Goal: Communication & Community: Ask a question

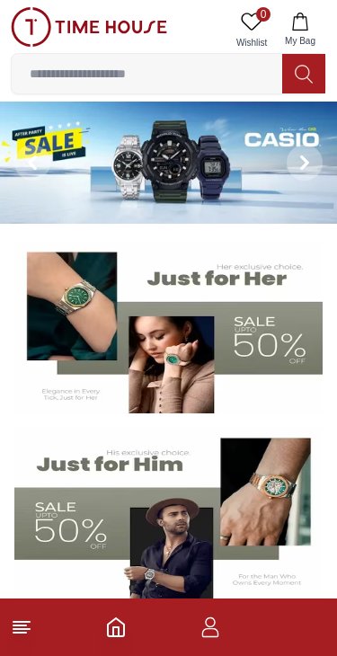
click at [275, 12] on button "My Bag" at bounding box center [300, 30] width 52 height 46
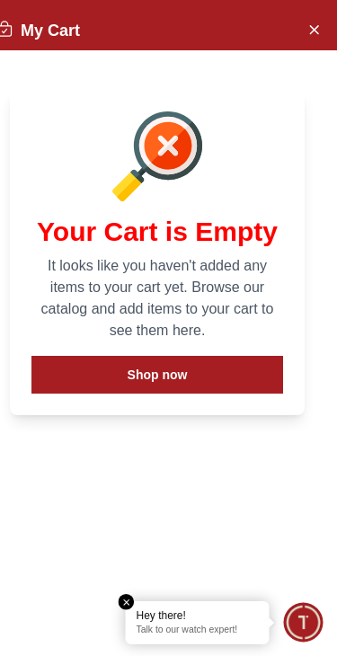
click at [324, 31] on button "Close Account" at bounding box center [313, 28] width 29 height 29
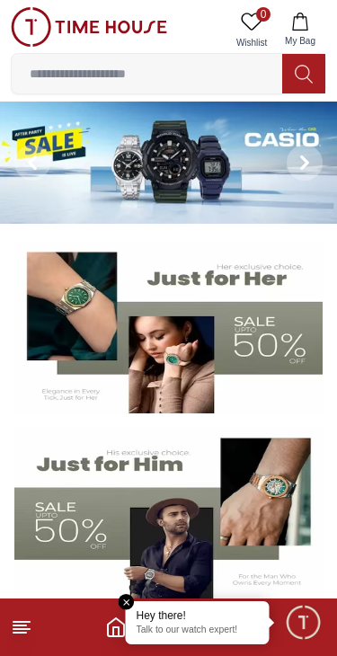
click at [335, 40] on div "0 Wishlist My Bag Help Our Stores My Account 0 Wishlist My Bag" at bounding box center [168, 50] width 337 height 101
click at [107, 623] on icon "Home" at bounding box center [116, 627] width 22 height 22
click at [137, 596] on img at bounding box center [168, 513] width 308 height 172
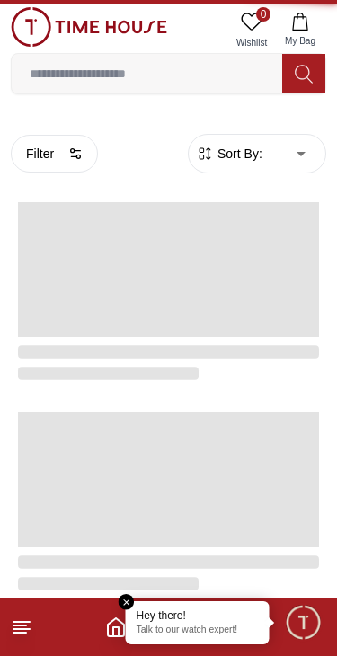
click at [131, 600] on em "Close tooltip" at bounding box center [127, 602] width 16 height 16
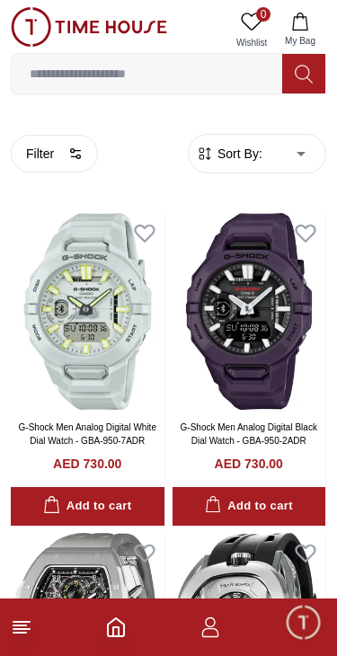
click at [206, 618] on icon "button" at bounding box center [210, 627] width 22 height 22
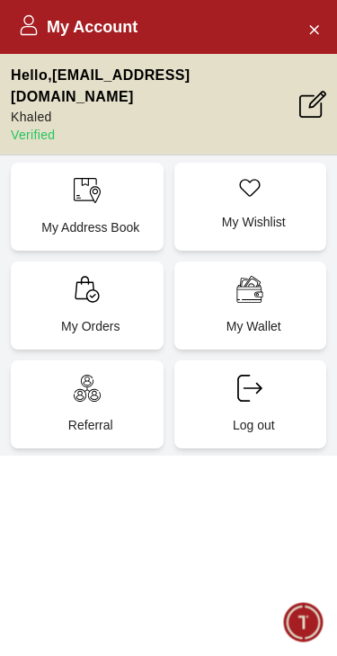
click at [55, 177] on div "My Address Book" at bounding box center [87, 207] width 153 height 88
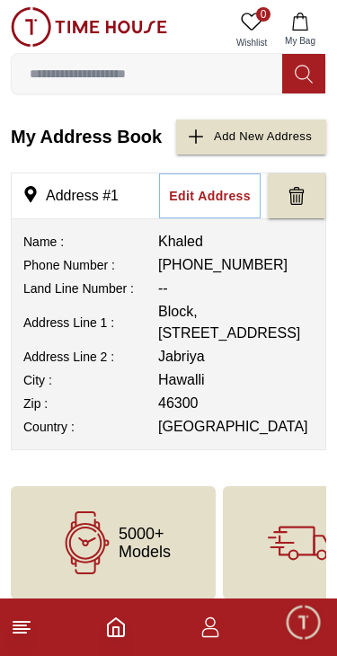
click at [198, 611] on footer at bounding box center [168, 626] width 337 height 57
click at [290, 12] on button "My Bag" at bounding box center [300, 30] width 52 height 46
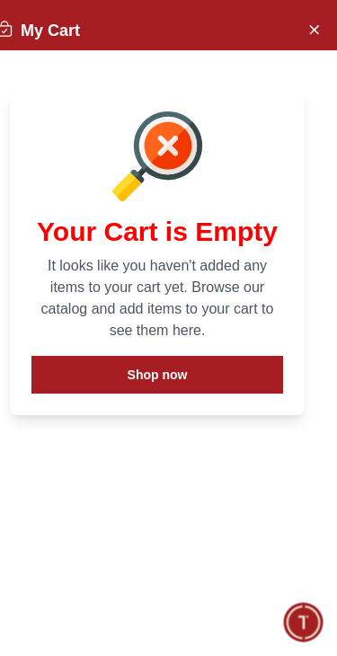
click at [313, 32] on icon "Close Account" at bounding box center [313, 29] width 14 height 22
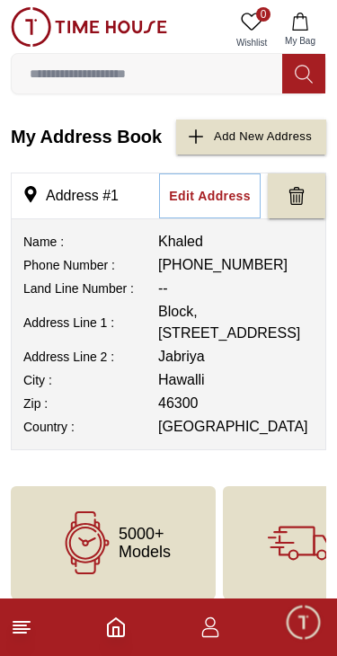
click at [211, 627] on icon "button" at bounding box center [210, 622] width 10 height 10
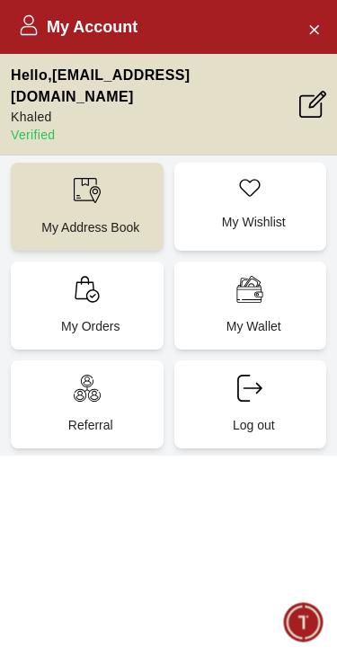
click at [99, 218] on p "My Address Book" at bounding box center [90, 227] width 131 height 18
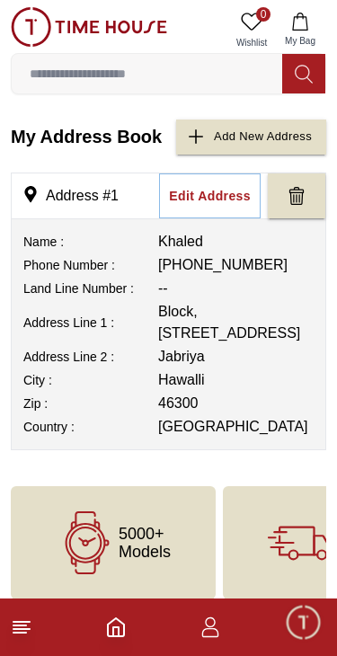
click at [109, 620] on icon "Home" at bounding box center [116, 627] width 22 height 22
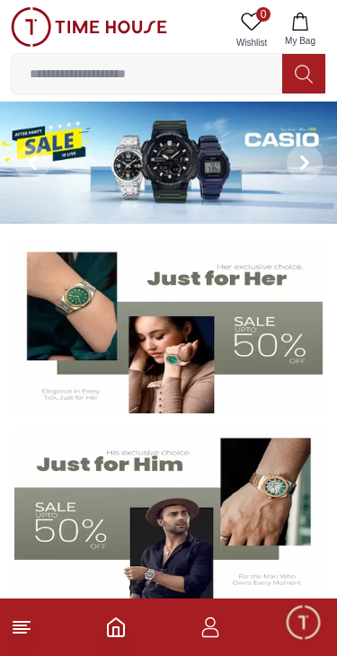
click at [298, 630] on span "Minimize live chat window" at bounding box center [303, 621] width 52 height 52
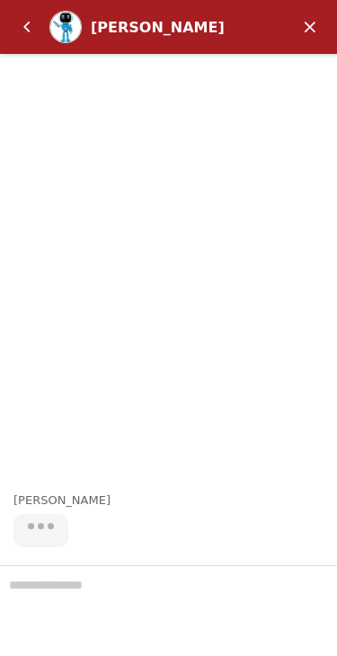
click at [159, 594] on div at bounding box center [168, 610] width 337 height 91
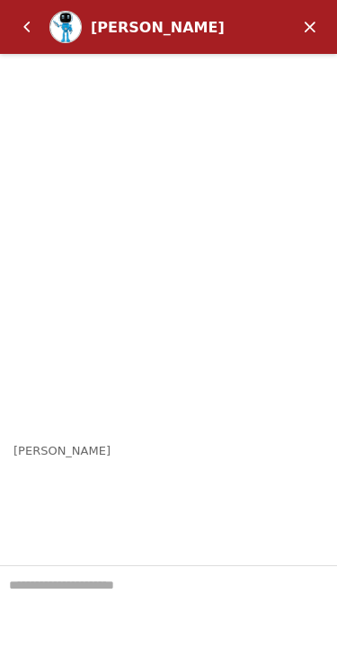
click at [78, 592] on textarea "We are here to help you" at bounding box center [168, 611] width 337 height 90
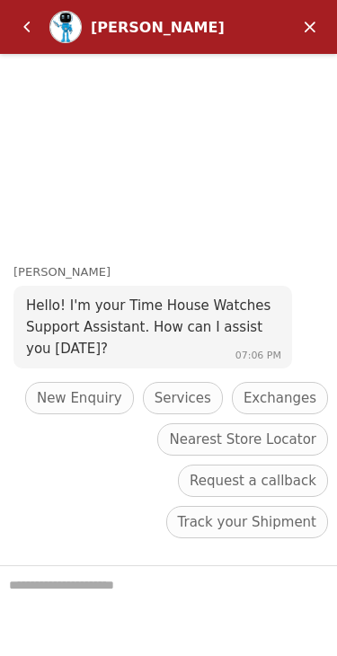
scroll to position [474, 0]
click at [101, 586] on textarea "We are here to help you" at bounding box center [168, 611] width 337 height 90
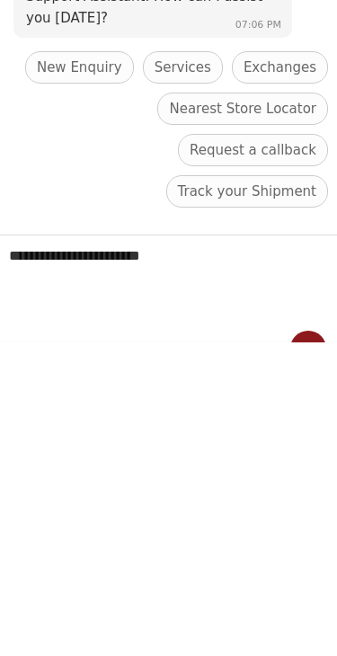
scroll to position [-4, 0]
type textarea "**********"
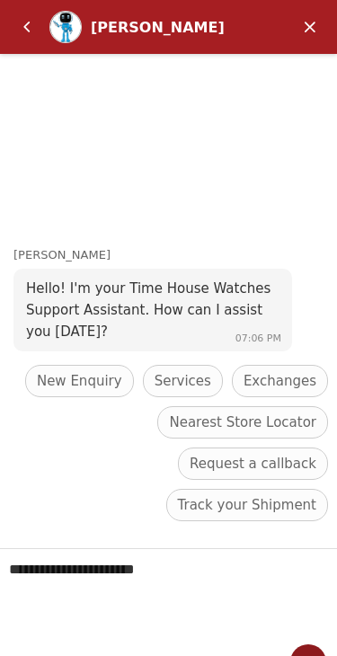
click at [182, 555] on textarea "**********" at bounding box center [168, 594] width 337 height 90
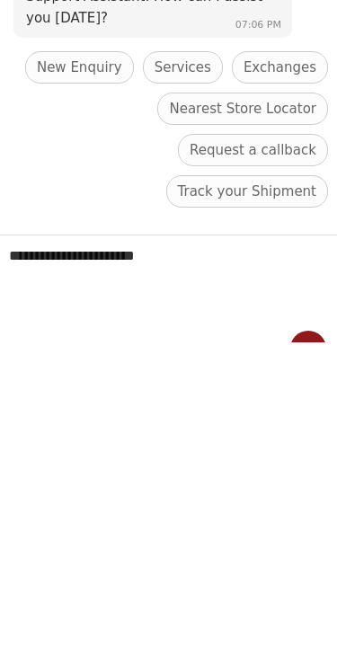
scroll to position [1338, 0]
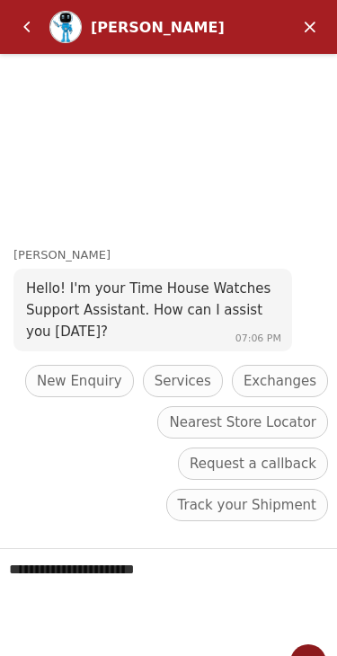
click at [19, 22] on em "Back" at bounding box center [27, 27] width 36 height 36
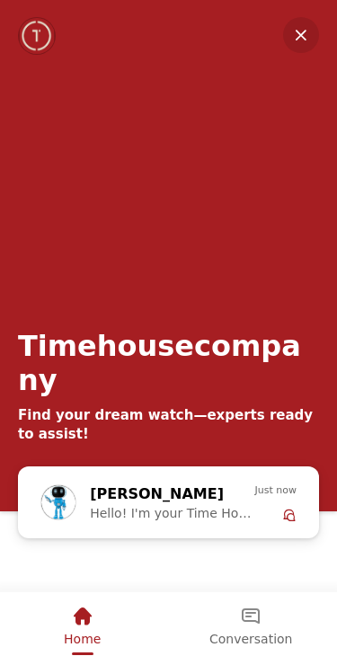
scroll to position [1639, 0]
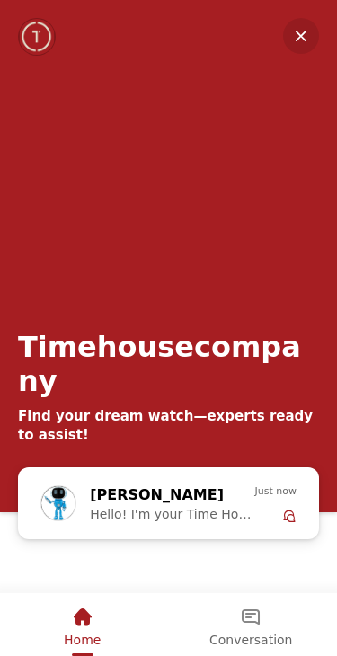
click at [306, 40] on em "Minimize" at bounding box center [301, 36] width 36 height 36
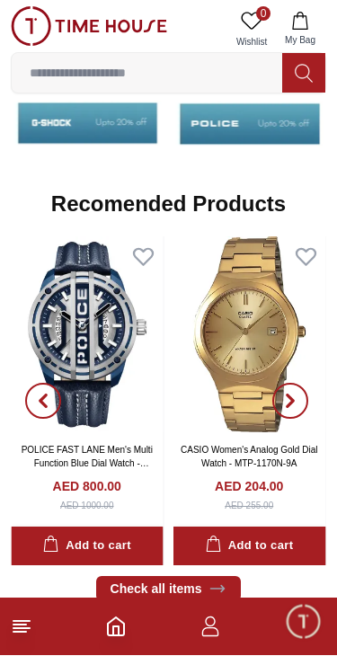
scroll to position [1824, 0]
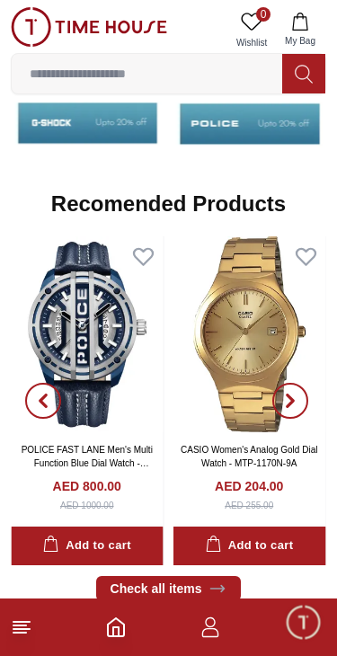
click at [212, 627] on icon "button" at bounding box center [210, 627] width 22 height 22
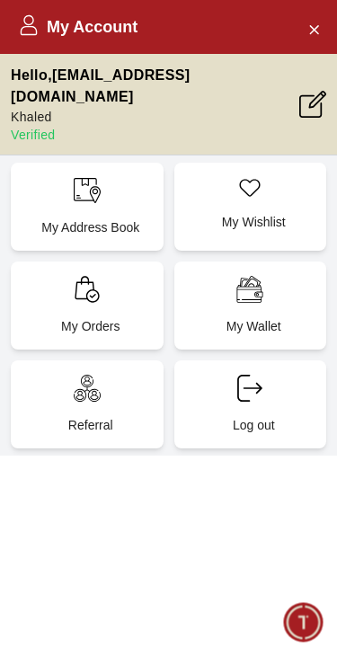
click at [310, 597] on span "Minimize live chat window" at bounding box center [303, 621] width 52 height 52
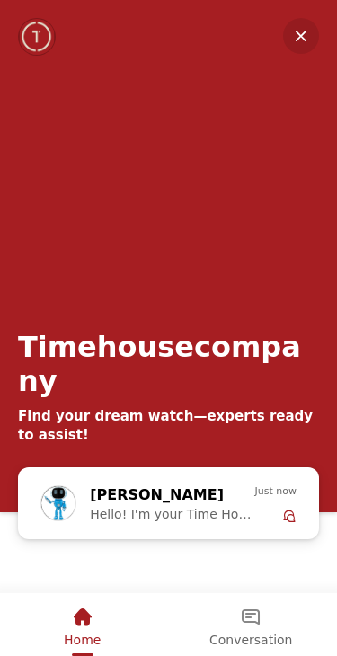
click at [225, 528] on div "[PERSON_NAME] Hello! I'm your Time House Watches Support Assistant. How can I a…" at bounding box center [168, 502] width 274 height 57
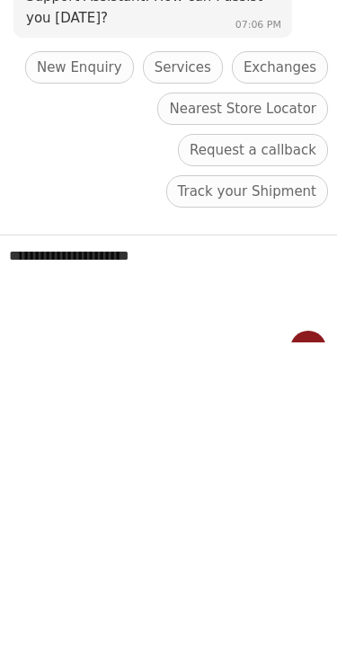
type textarea "**********"
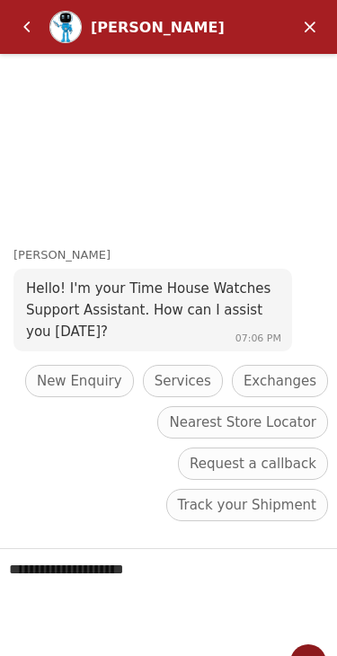
click at [7, 33] on header "[PERSON_NAME]" at bounding box center [168, 27] width 337 height 54
click at [28, 31] on em "Back" at bounding box center [27, 27] width 36 height 36
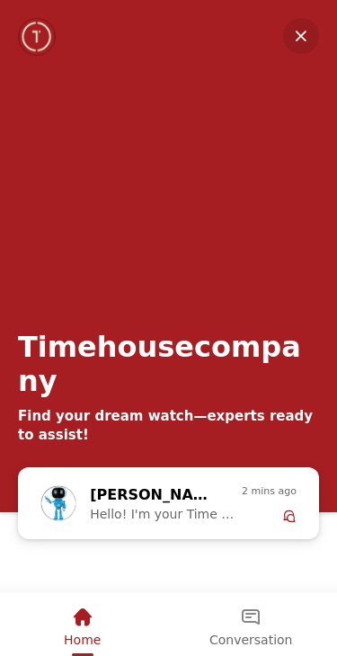
click at [305, 40] on em "Minimize" at bounding box center [301, 36] width 36 height 36
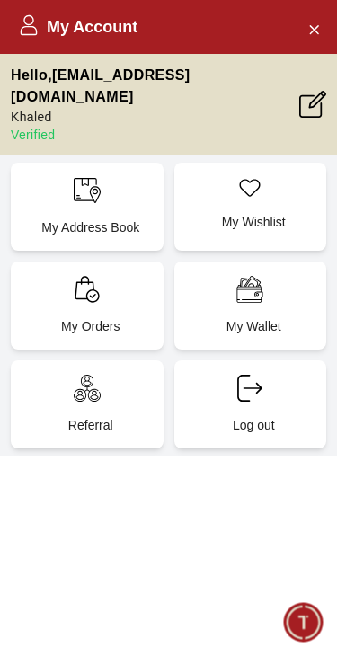
click at [313, 24] on icon "Close Account" at bounding box center [313, 29] width 14 height 22
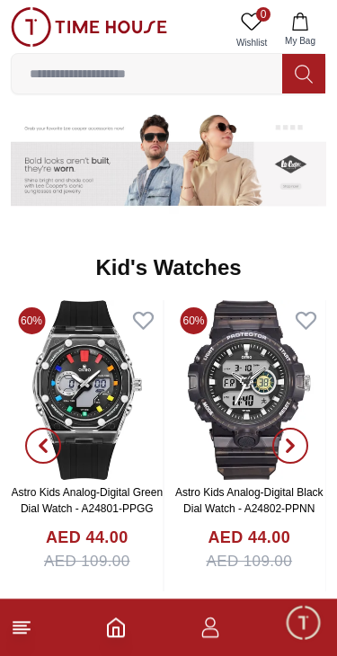
scroll to position [2516, 0]
click at [215, 628] on icon "button" at bounding box center [210, 627] width 22 height 22
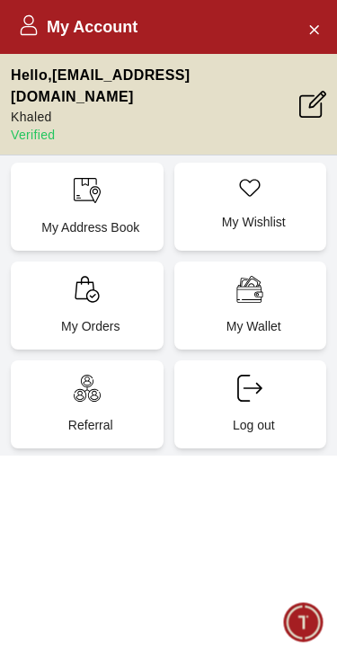
click at [56, 31] on h2 "My Account" at bounding box center [77, 26] width 119 height 25
click at [32, 32] on icon at bounding box center [29, 25] width 22 height 22
click at [307, 31] on icon "Close Account" at bounding box center [313, 29] width 14 height 22
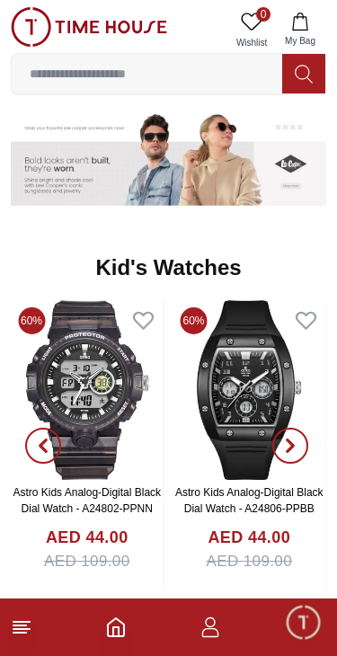
click at [206, 631] on icon "button" at bounding box center [210, 627] width 22 height 22
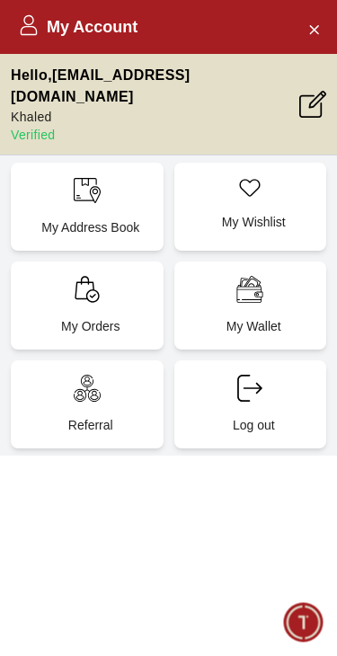
click at [58, 181] on div "My Address Book" at bounding box center [87, 207] width 153 height 88
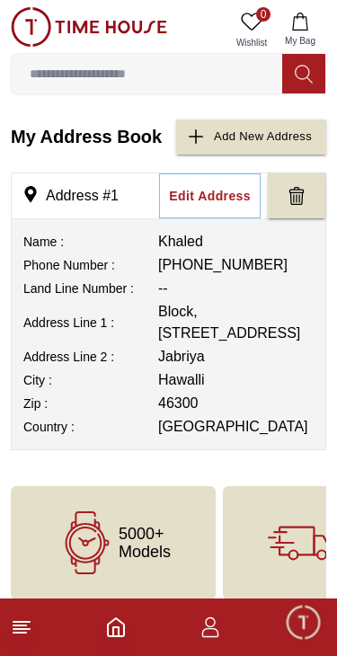
click at [119, 623] on icon "Home" at bounding box center [116, 627] width 22 height 22
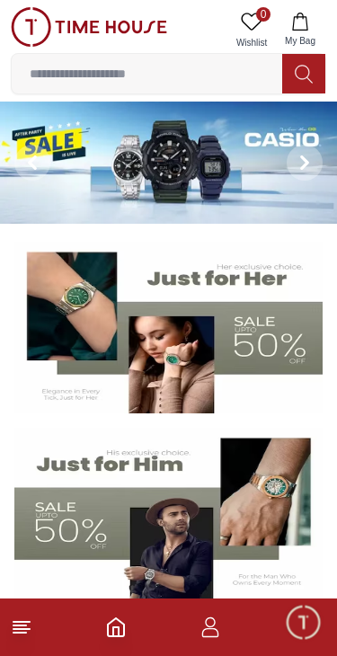
click at [295, 631] on span "Minimize live chat window" at bounding box center [303, 621] width 52 height 52
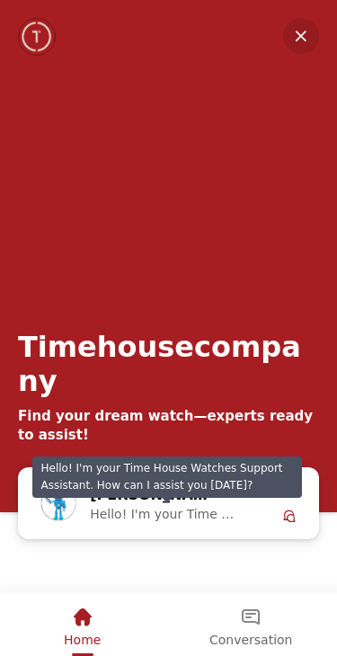
click at [188, 509] on span "Hello! I'm your Time House Watches Support Assistant. How can I assist you [DAT…" at bounding box center [166, 513] width 152 height 14
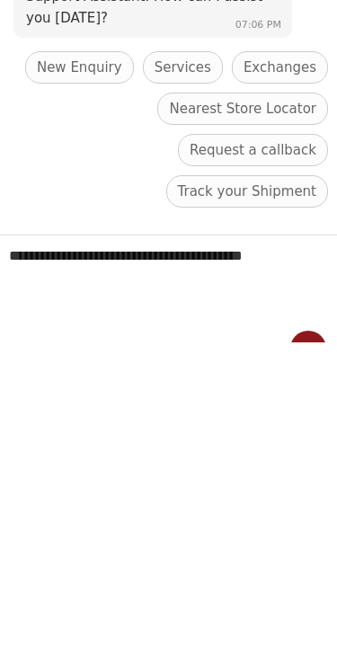
type textarea "**********"
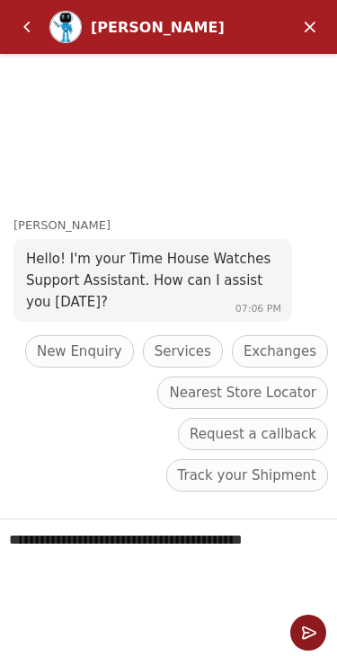
scroll to position [30, 0]
click at [300, 635] on em "Send" at bounding box center [308, 632] width 36 height 36
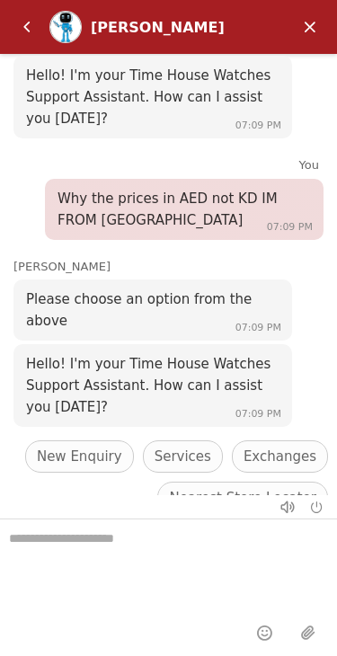
click at [167, 16] on div "[PERSON_NAME]" at bounding box center [170, 27] width 242 height 32
click at [73, 29] on img "Profile picture of Zoe" at bounding box center [65, 27] width 31 height 31
click at [30, 42] on em "Back" at bounding box center [27, 27] width 36 height 36
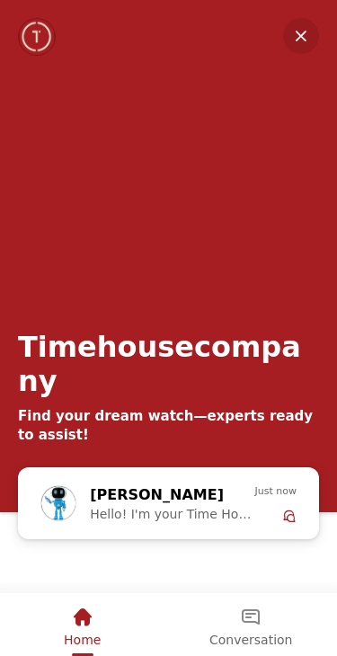
scroll to position [0, 0]
click at [315, 30] on em "Minimize" at bounding box center [301, 36] width 36 height 36
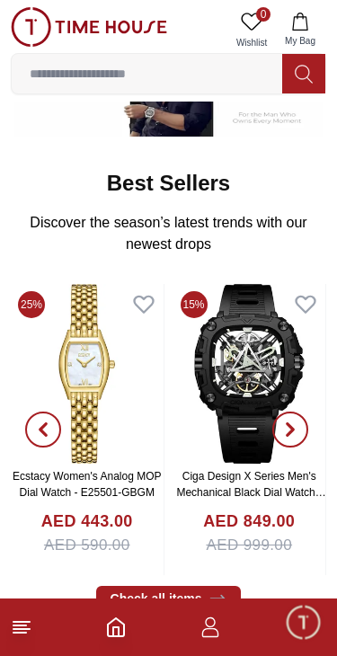
click at [213, 623] on icon "button" at bounding box center [210, 627] width 22 height 22
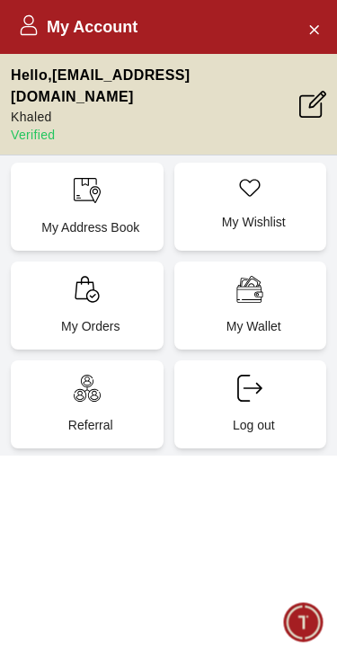
click at [300, 615] on span "Minimize live chat window" at bounding box center [303, 621] width 52 height 52
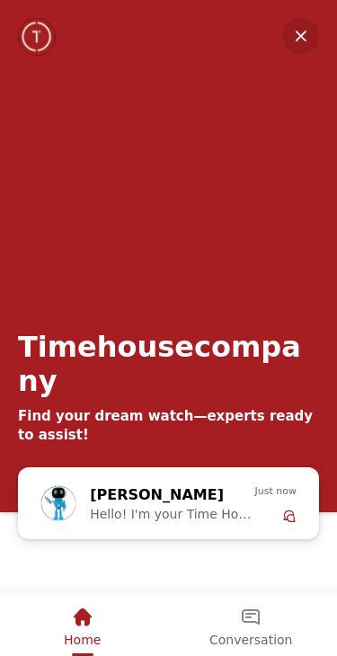
click at [324, 20] on div "Timehousecompany Find your dream watch—experts ready to assist!" at bounding box center [168, 233] width 337 height 467
click at [303, 32] on em "Minimize" at bounding box center [301, 36] width 36 height 36
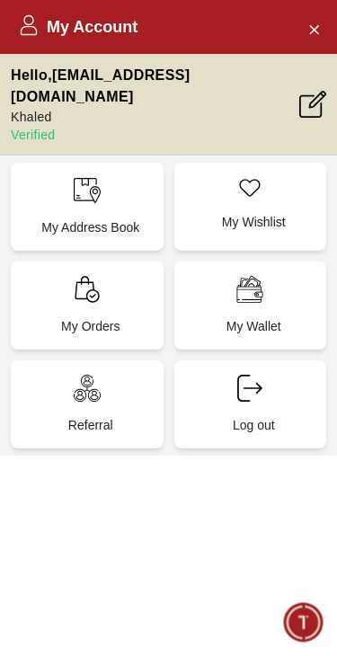
click at [309, 18] on icon "Close Account" at bounding box center [313, 29] width 14 height 22
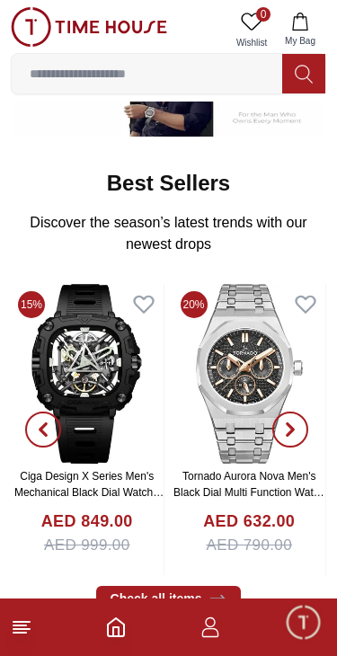
click at [49, 623] on footer at bounding box center [168, 626] width 337 height 57
click at [7, 635] on footer at bounding box center [168, 626] width 337 height 57
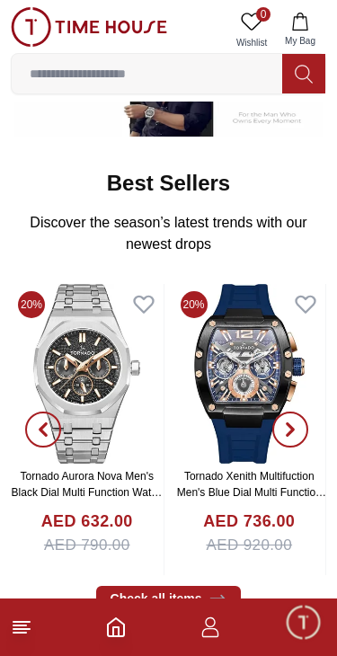
click at [31, 634] on icon at bounding box center [22, 627] width 22 height 22
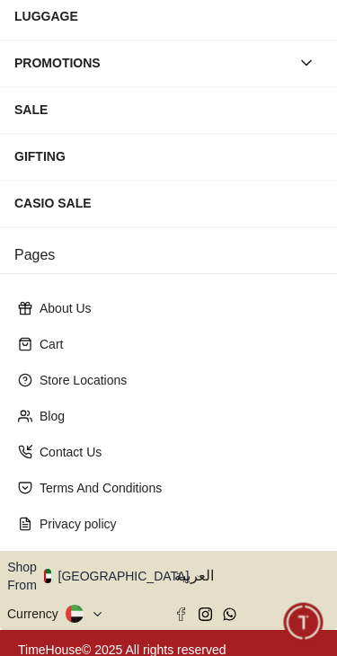
scroll to position [308, 0]
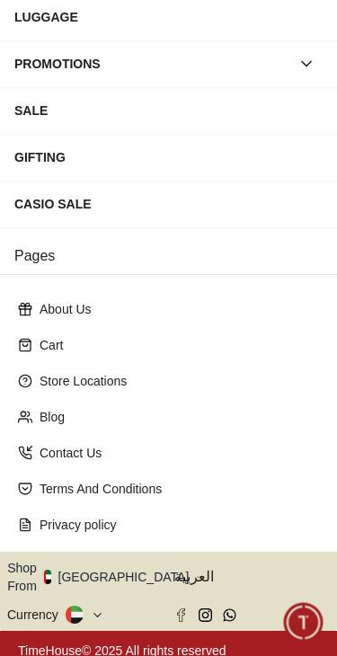
click at [120, 574] on button "Shop From [GEOGRAPHIC_DATA]" at bounding box center [104, 577] width 195 height 36
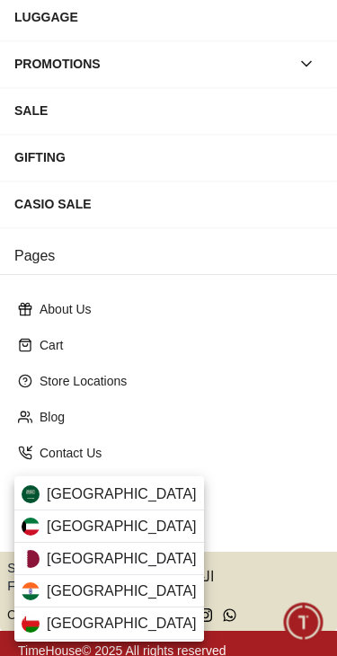
click at [140, 520] on div "[GEOGRAPHIC_DATA]" at bounding box center [108, 526] width 189 height 32
